Goal: Transaction & Acquisition: Purchase product/service

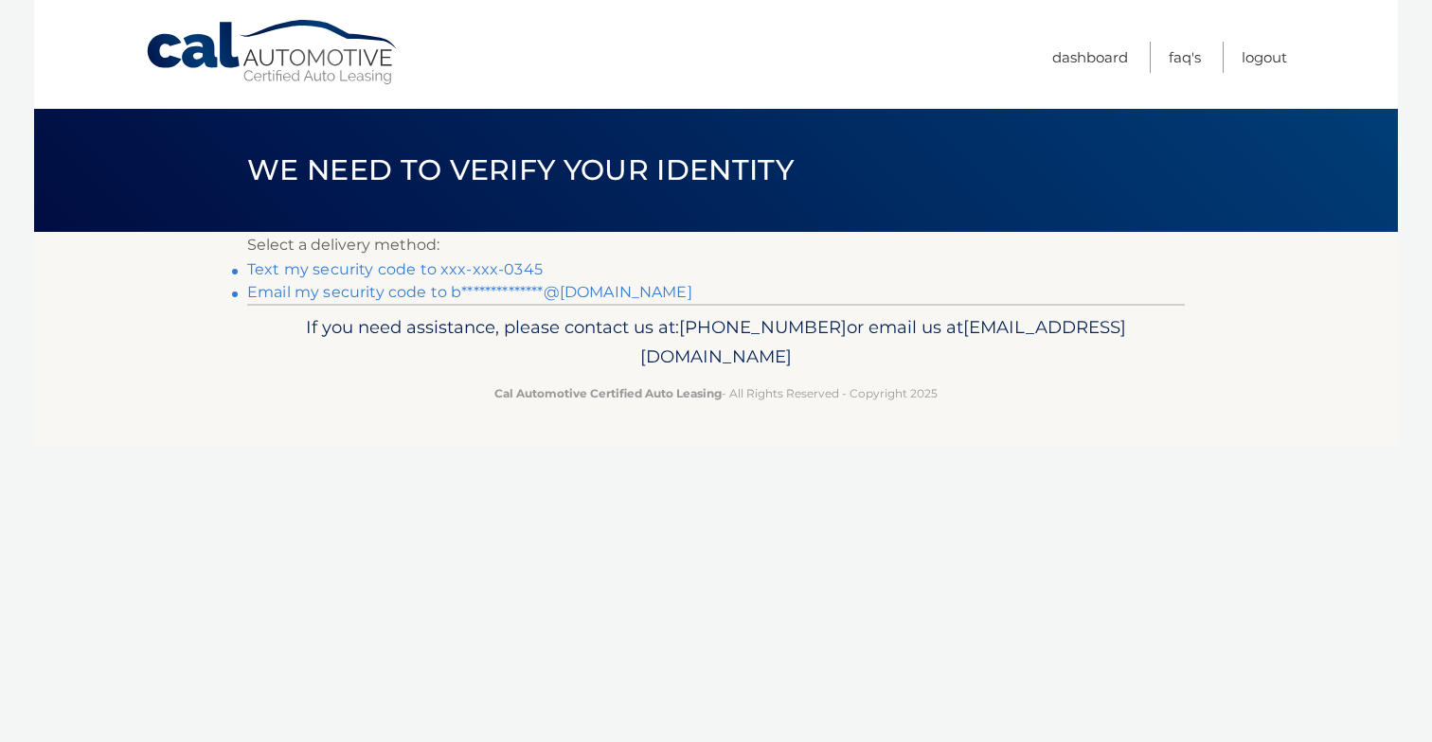
click at [473, 266] on link "Text my security code to xxx-xxx-0345" at bounding box center [394, 269] width 295 height 18
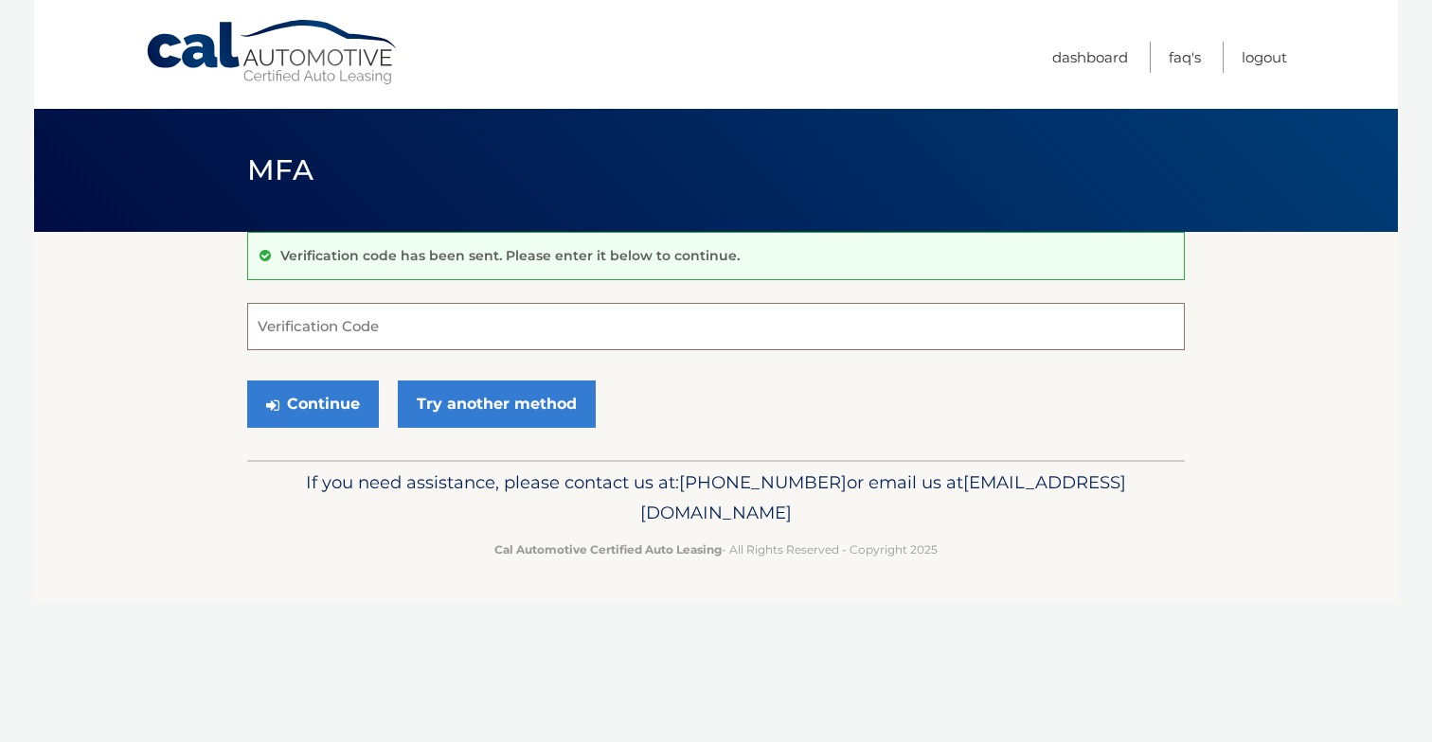
click at [437, 320] on input "Verification Code" at bounding box center [715, 326] width 937 height 47
type input "753239"
click at [312, 403] on button "Continue" at bounding box center [313, 404] width 132 height 47
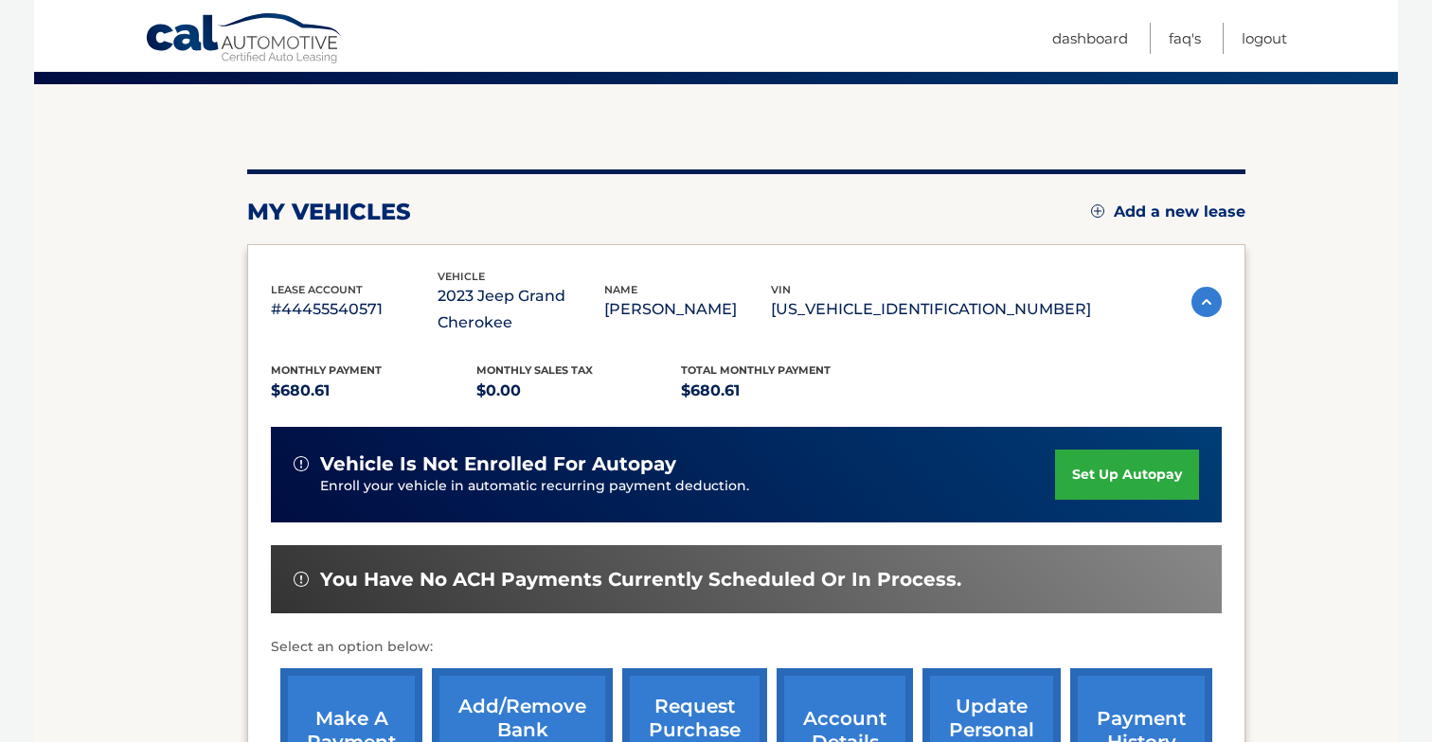
scroll to position [167, 0]
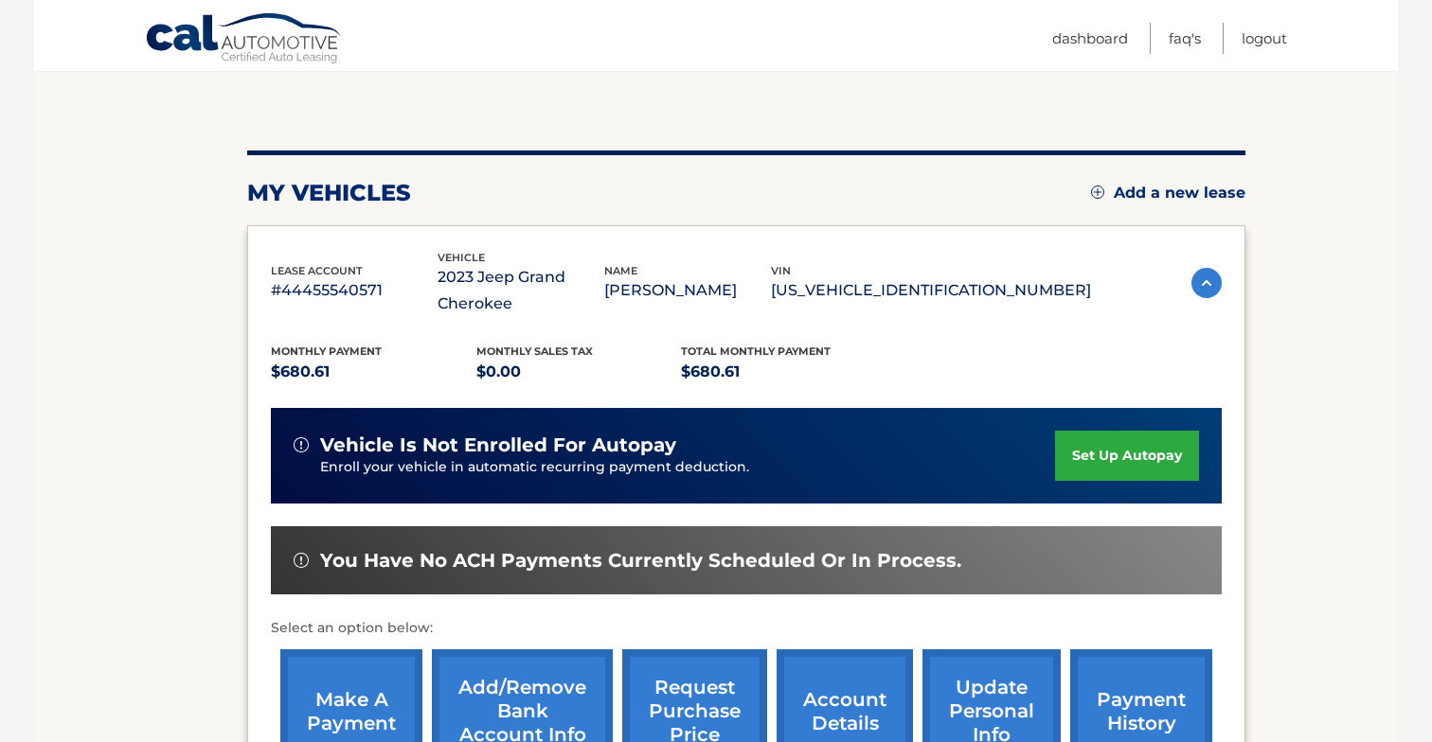
click at [347, 701] on link "make a payment" at bounding box center [351, 712] width 142 height 124
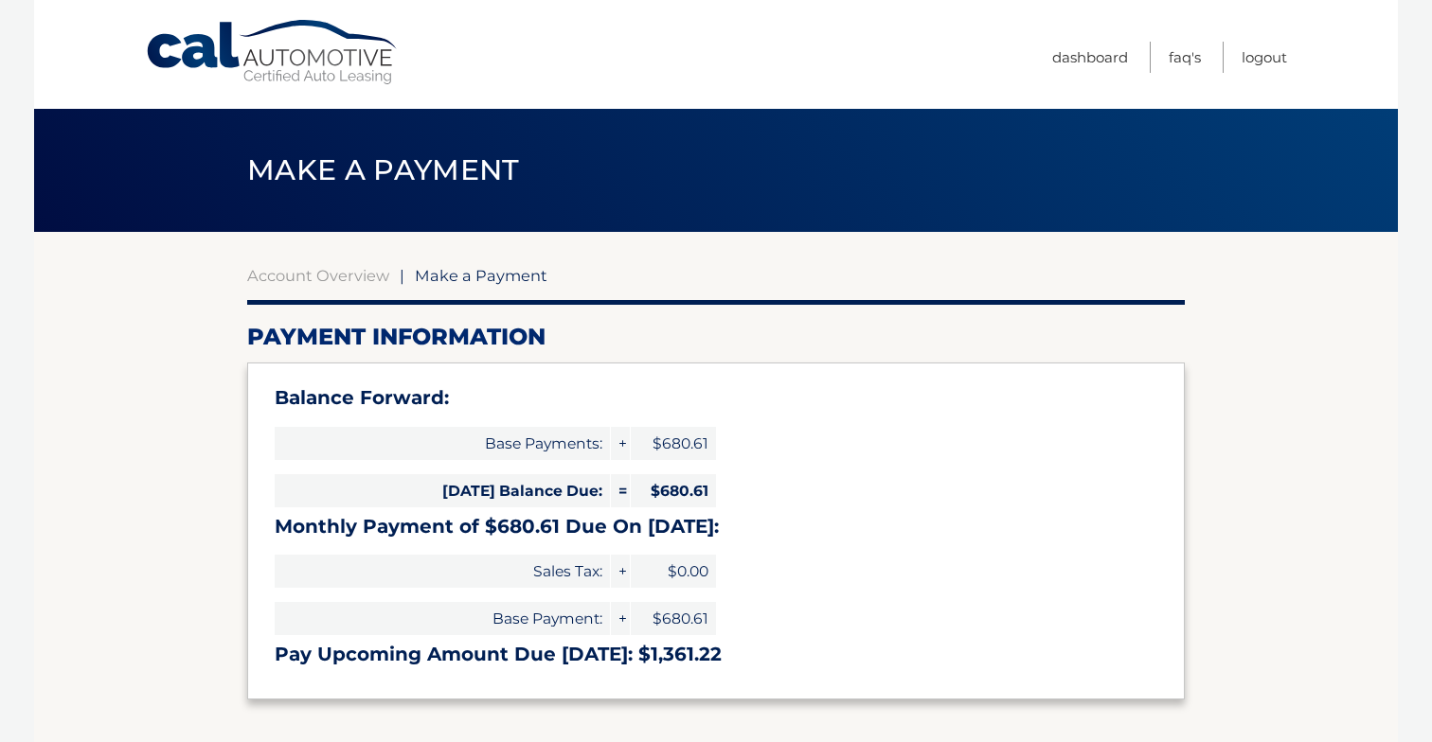
select select "MTMxOWJlYzktMTRiYy00MTFlLTgyY2EtOTk0NzYwZDQ4Mzk2"
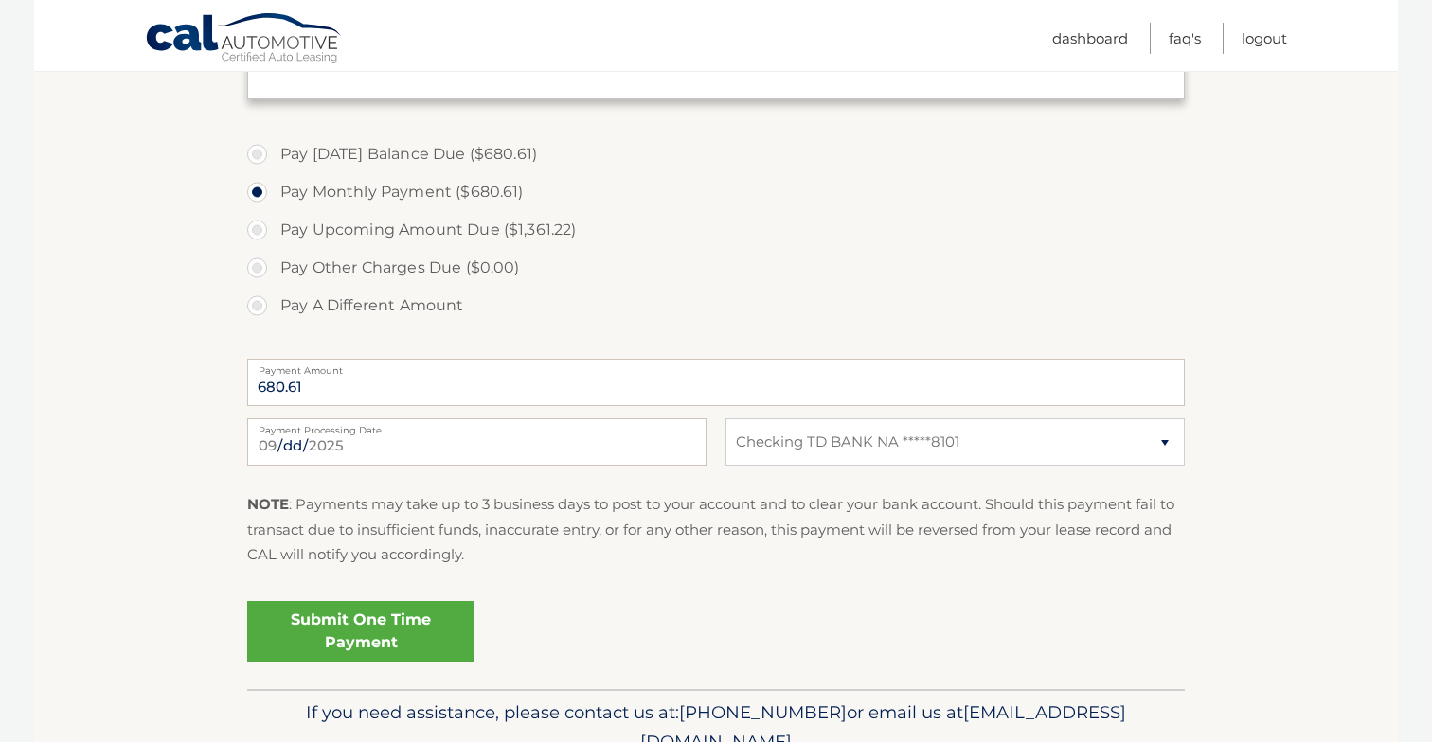
scroll to position [612, 0]
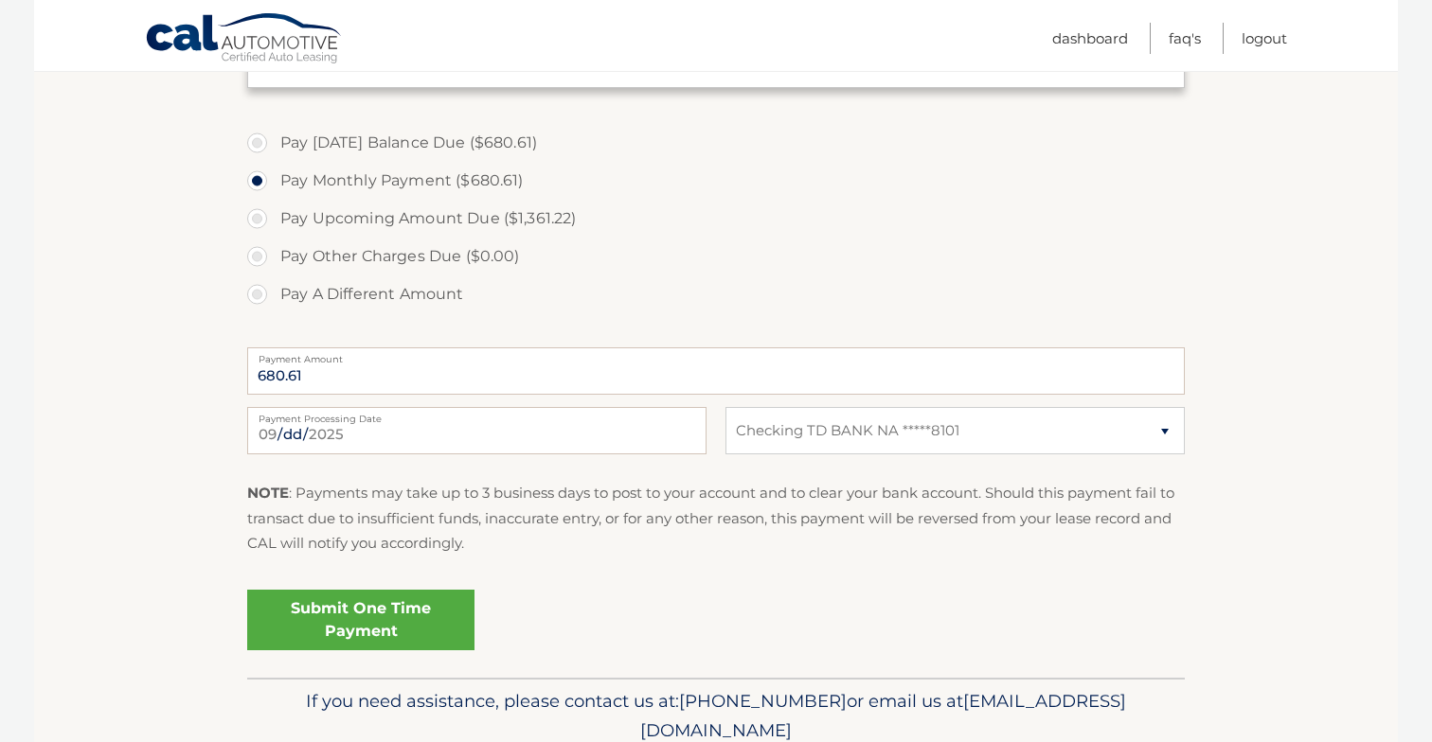
click at [407, 621] on link "Submit One Time Payment" at bounding box center [360, 620] width 227 height 61
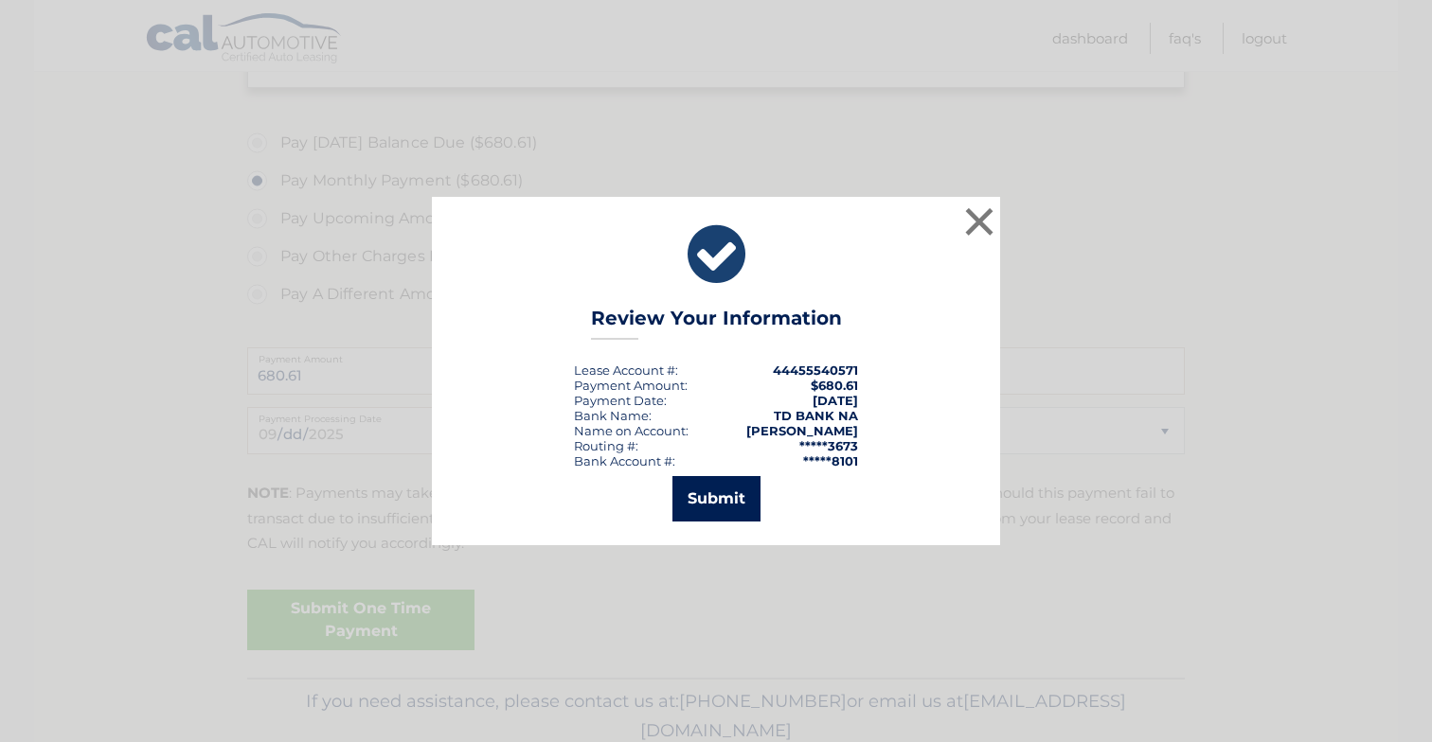
click at [715, 490] on button "Submit" at bounding box center [716, 498] width 88 height 45
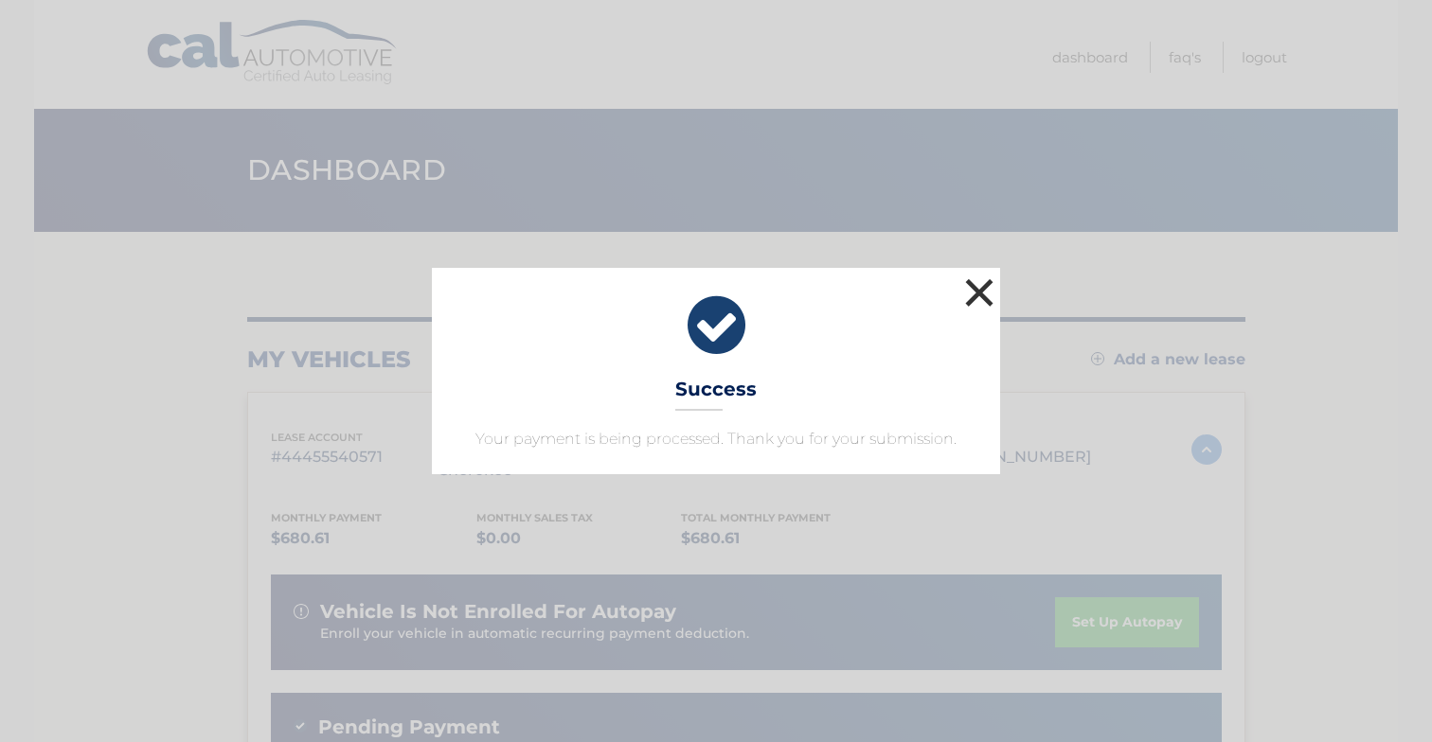
click at [971, 294] on button "×" at bounding box center [979, 293] width 38 height 38
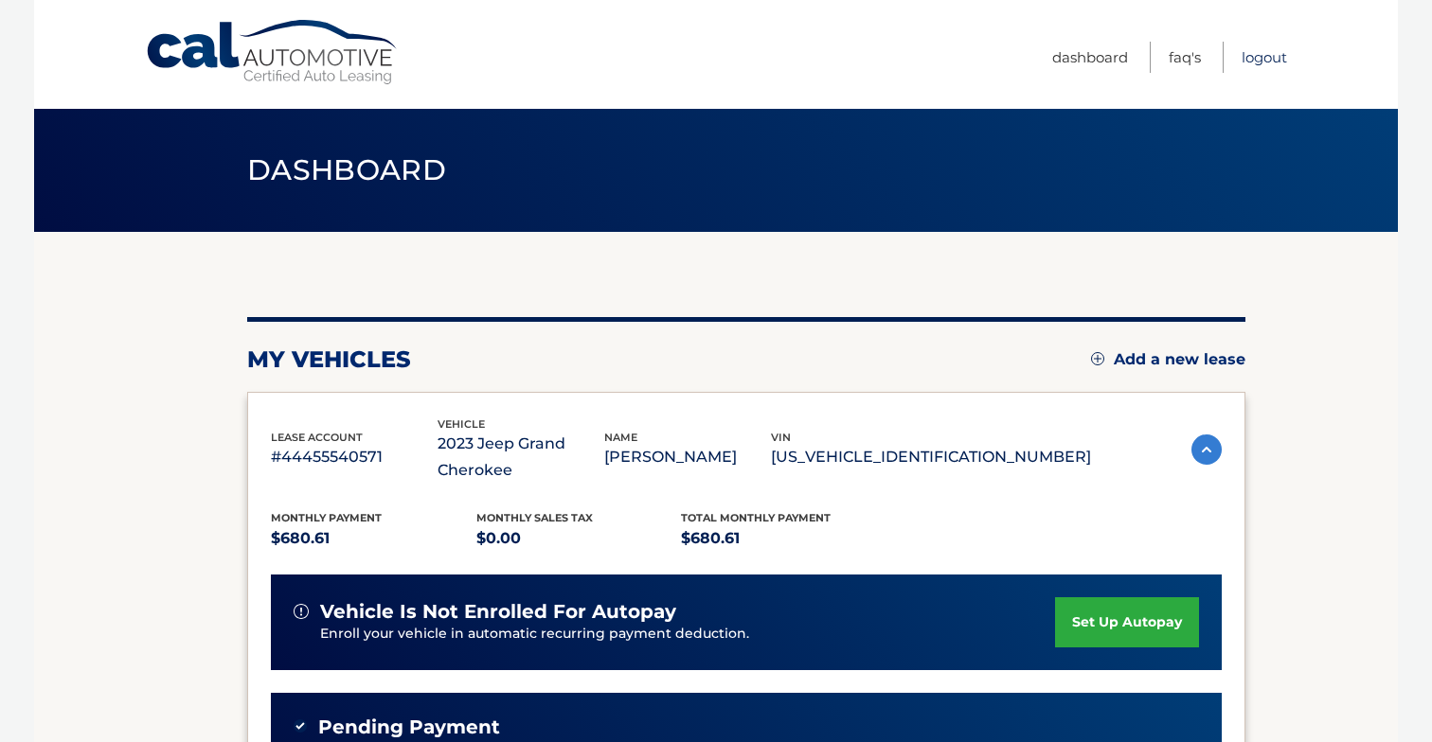
click at [1250, 65] on link "Logout" at bounding box center [1263, 57] width 45 height 31
